Goal: Download file/media

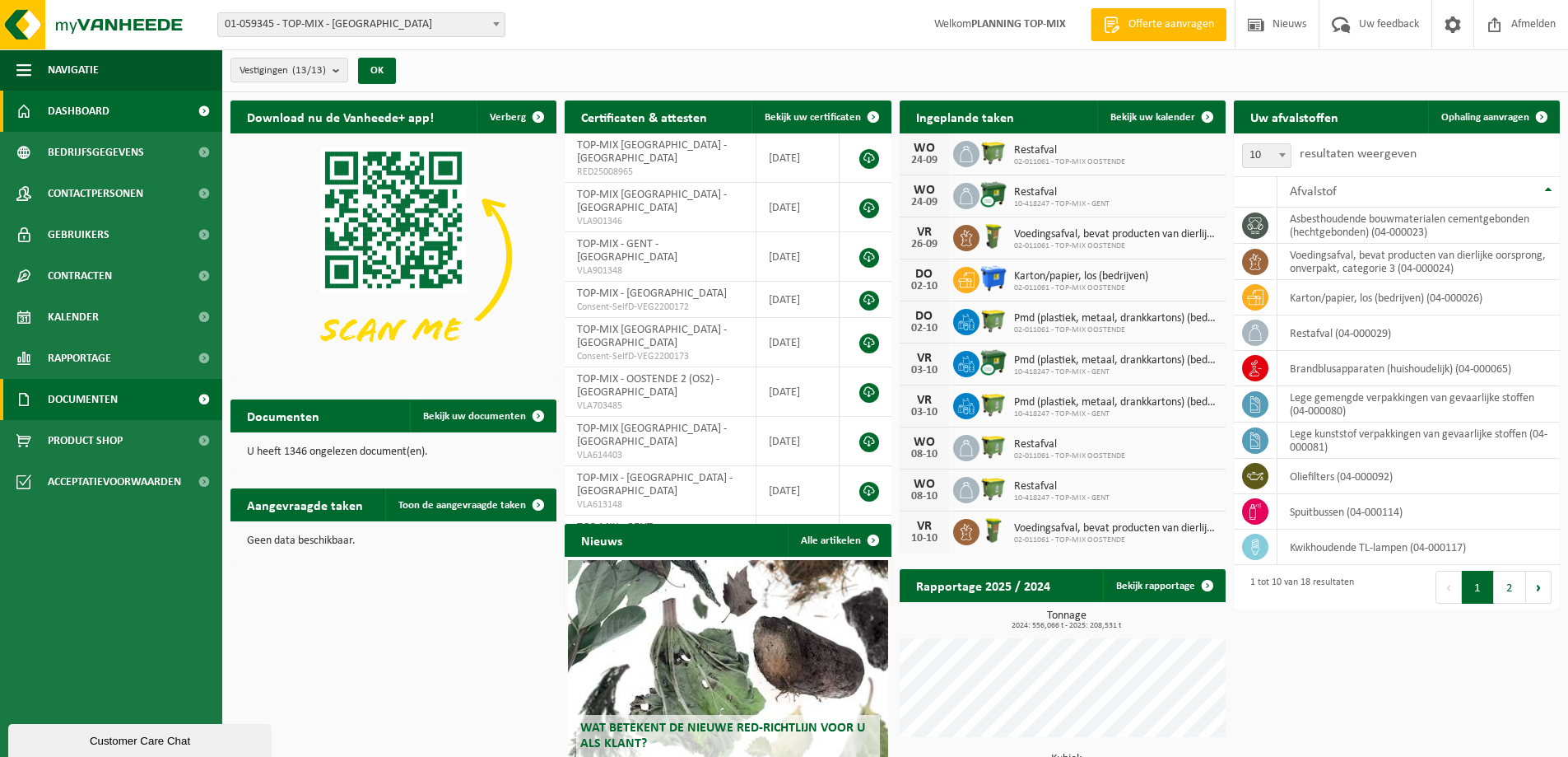
click at [93, 391] on span "Documenten" at bounding box center [82, 399] width 70 height 41
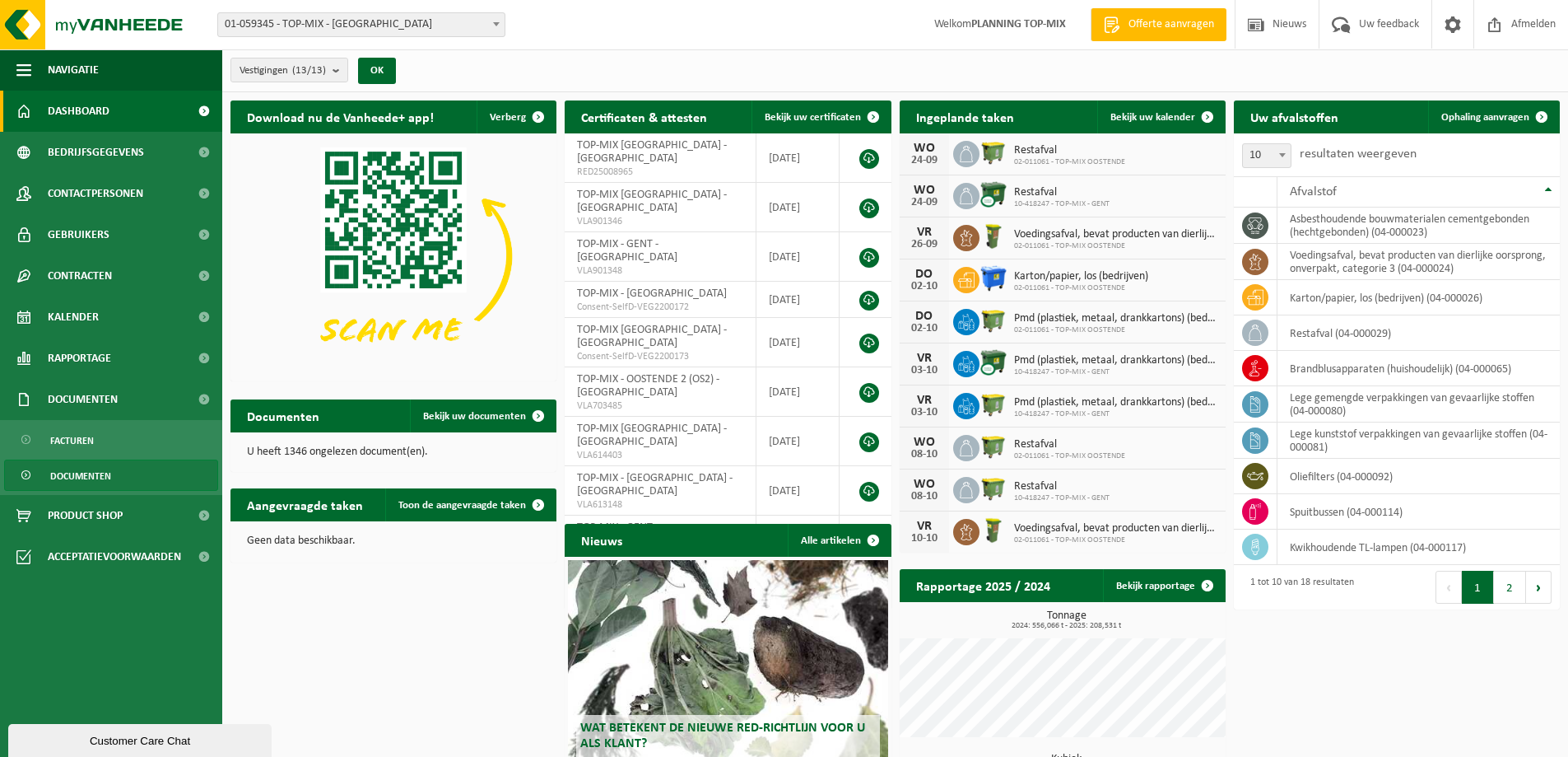
click at [77, 472] on span "Documenten" at bounding box center [80, 476] width 61 height 31
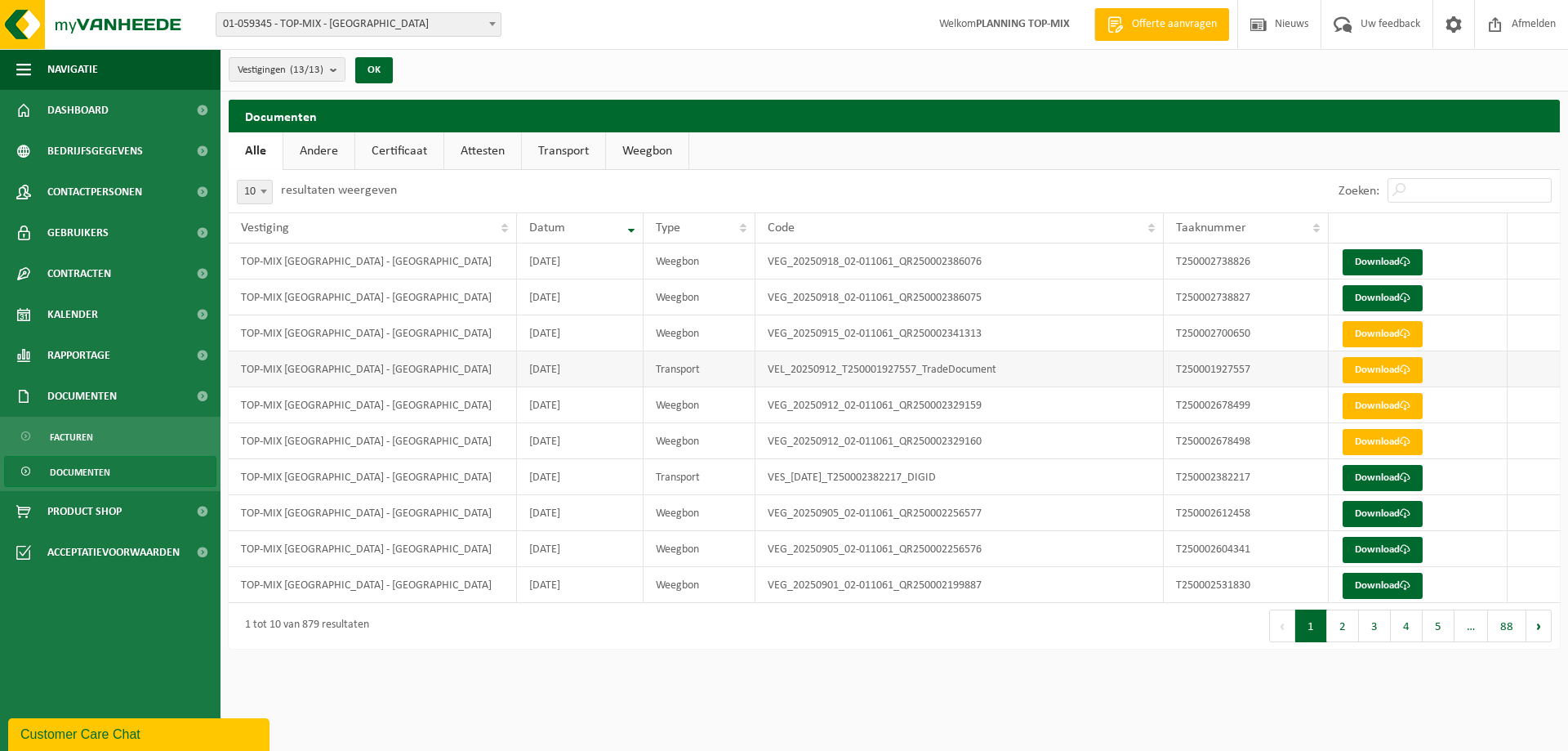
click at [389, 369] on td "TOP-MIX [GEOGRAPHIC_DATA] - [GEOGRAPHIC_DATA]" at bounding box center [373, 369] width 288 height 36
click at [1382, 330] on link "Download" at bounding box center [1383, 334] width 80 height 26
